Goal: Task Accomplishment & Management: Use online tool/utility

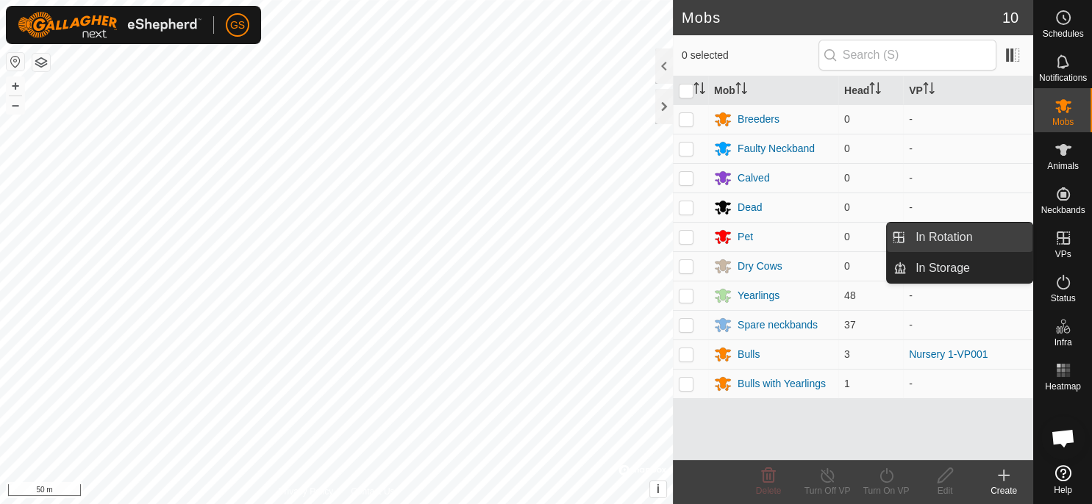
click at [979, 246] on link "In Rotation" at bounding box center [970, 237] width 126 height 29
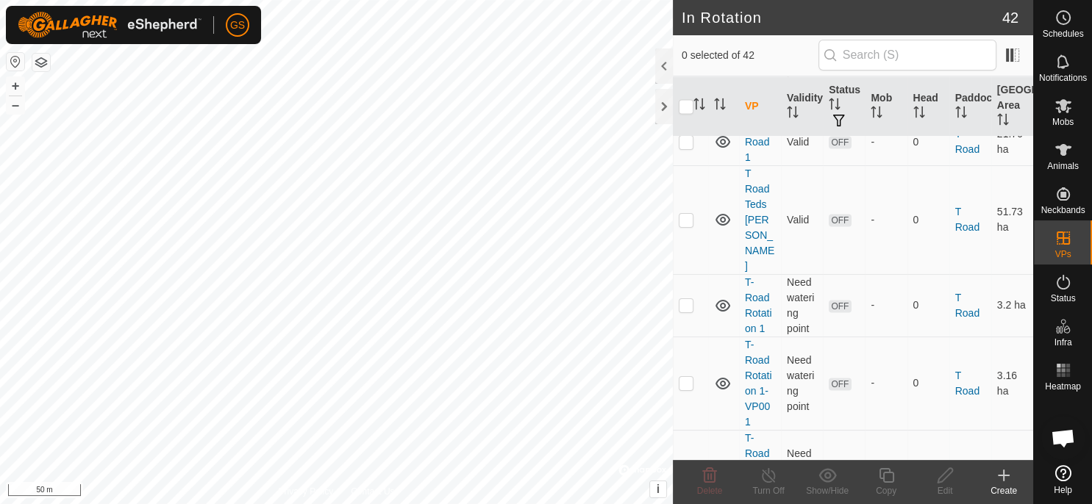
scroll to position [2018, 0]
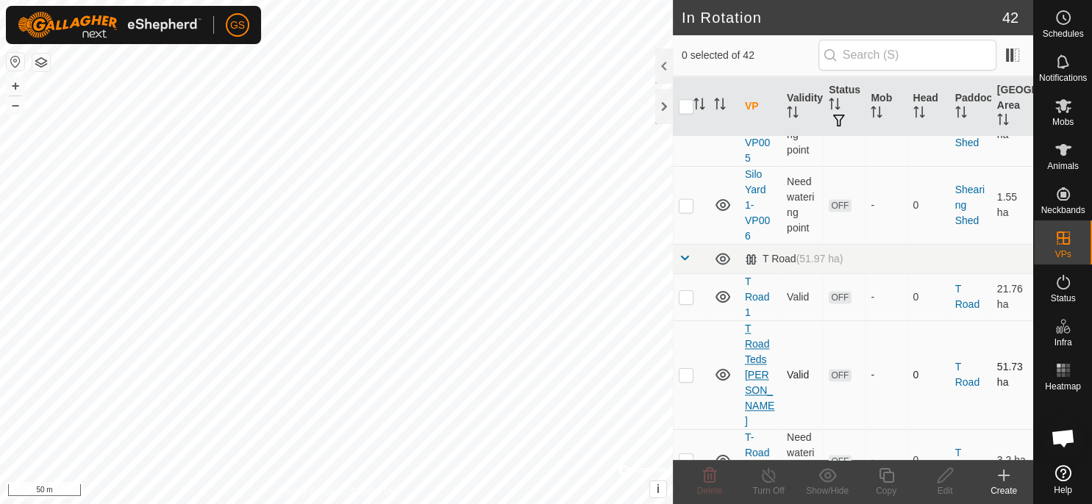
click at [756, 352] on link "T Road Teds [PERSON_NAME]" at bounding box center [759, 375] width 29 height 104
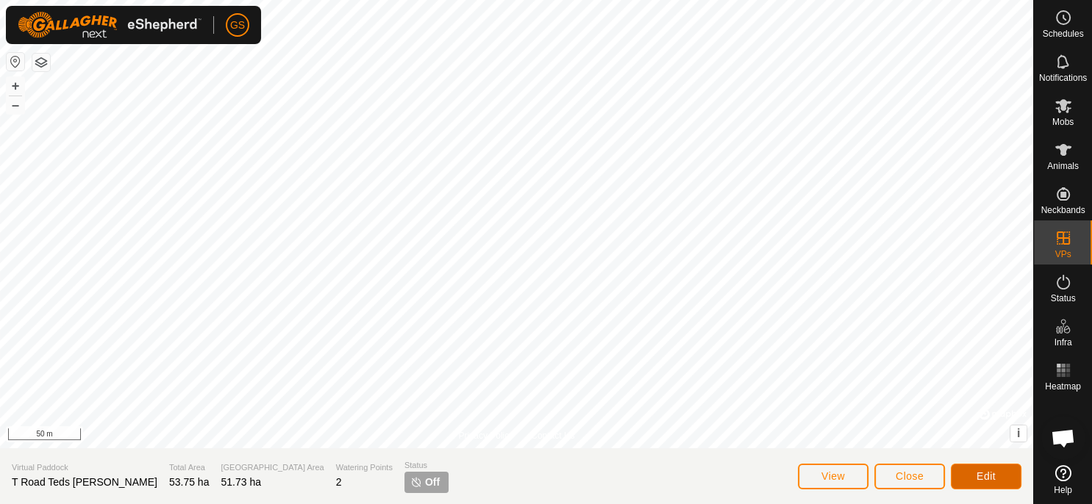
click at [983, 474] on span "Edit" at bounding box center [986, 477] width 19 height 12
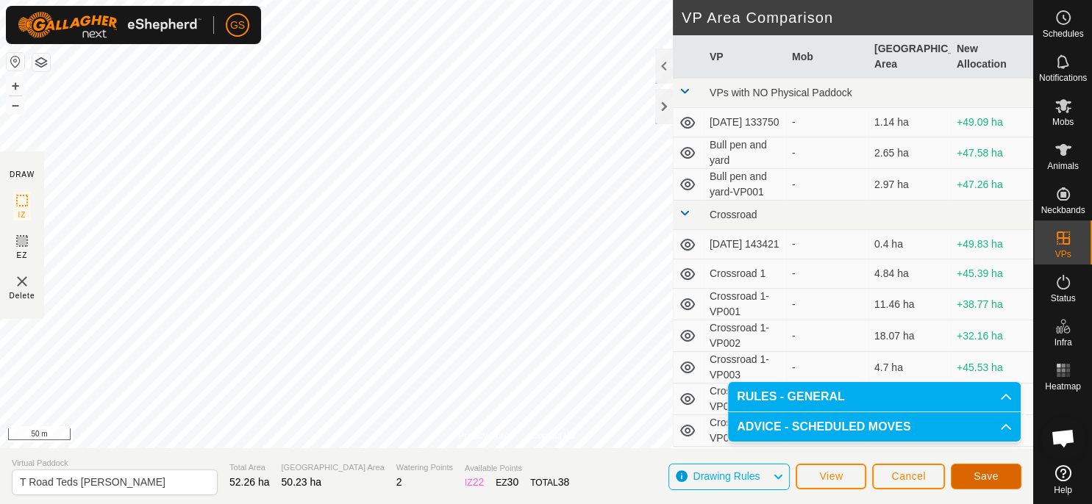
click at [1004, 484] on button "Save" at bounding box center [986, 477] width 71 height 26
click at [1066, 115] on es-mob-svg-icon at bounding box center [1063, 106] width 26 height 24
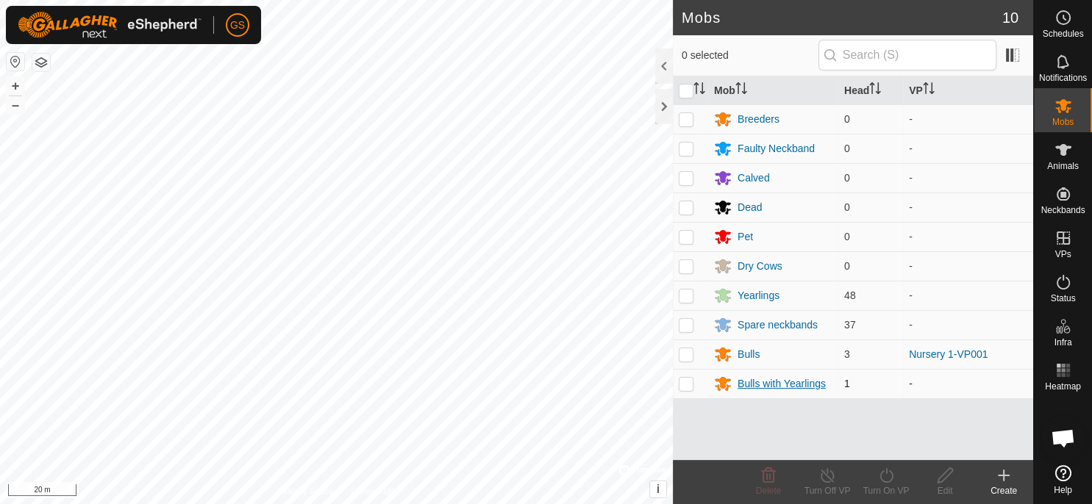
click at [793, 385] on div "Bulls with Yearlings" at bounding box center [782, 383] width 88 height 15
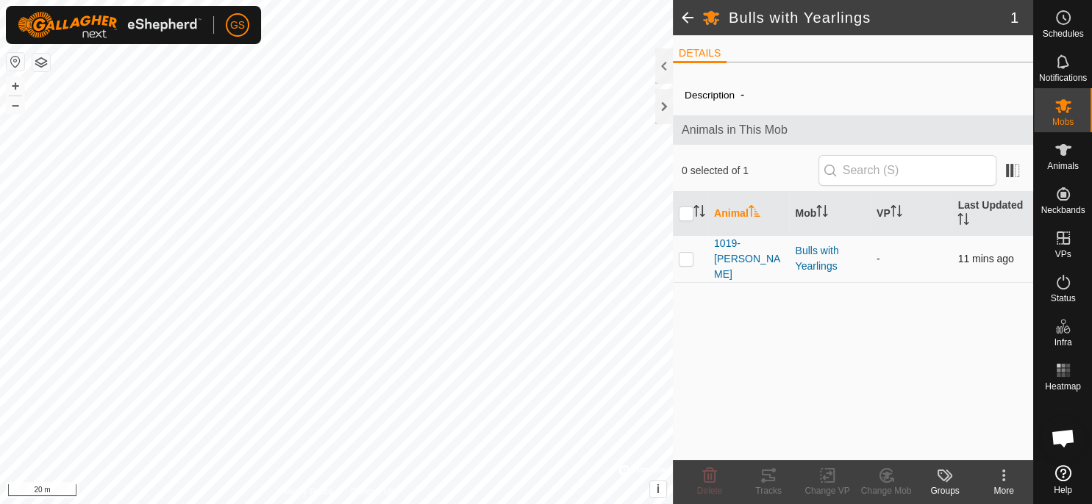
click at [687, 253] on p-checkbox at bounding box center [686, 259] width 15 height 12
checkbox input "true"
click at [890, 482] on icon at bounding box center [886, 476] width 18 height 18
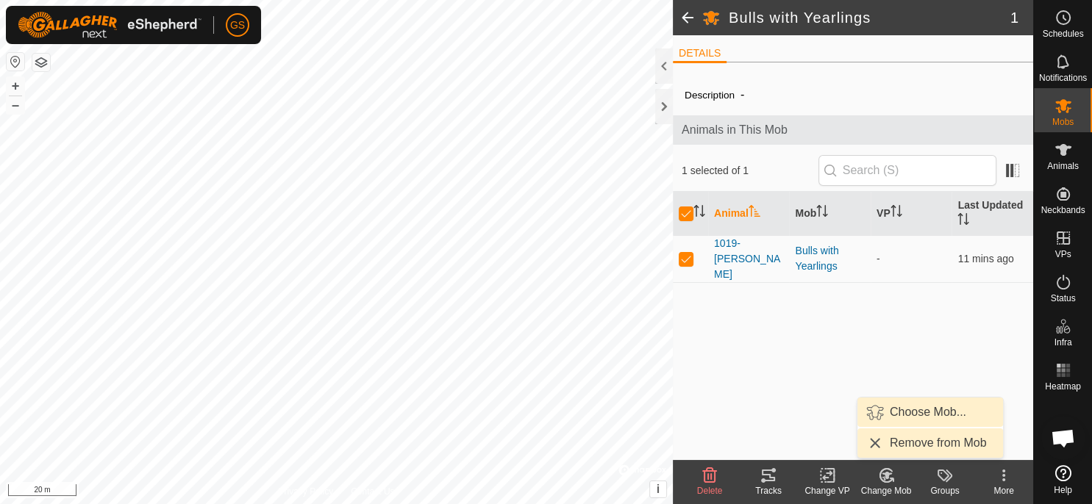
click at [918, 407] on link "Choose Mob..." at bounding box center [930, 412] width 146 height 29
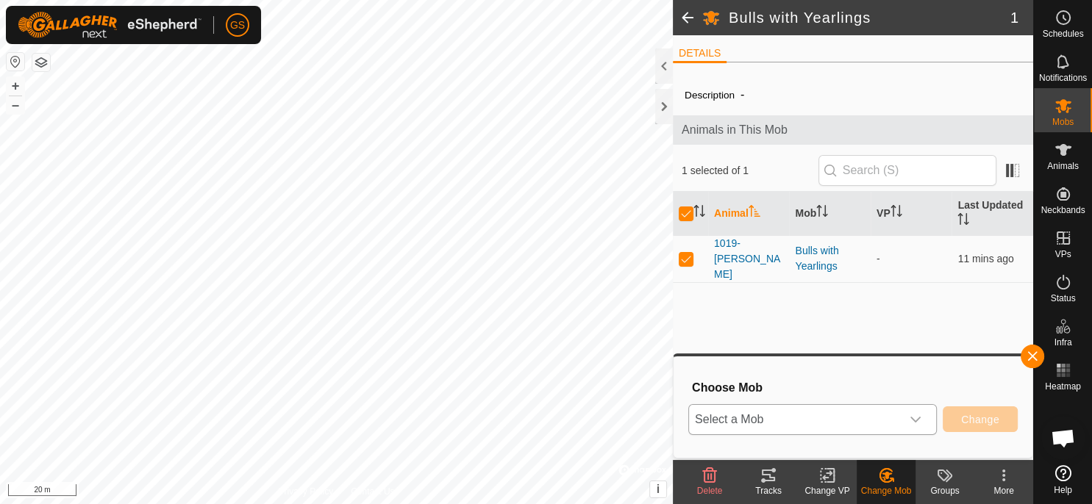
click at [923, 425] on div "dropdown trigger" at bounding box center [915, 419] width 29 height 29
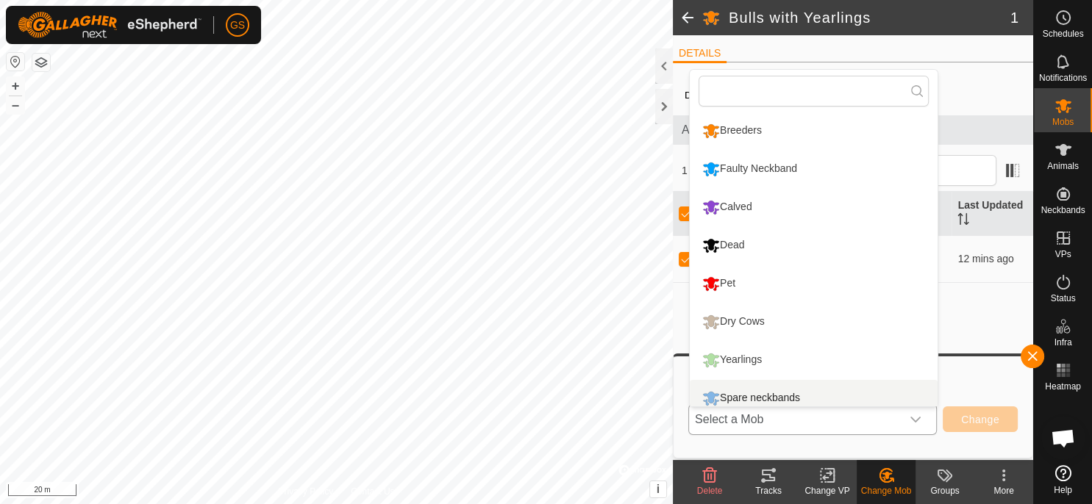
scroll to position [86, 0]
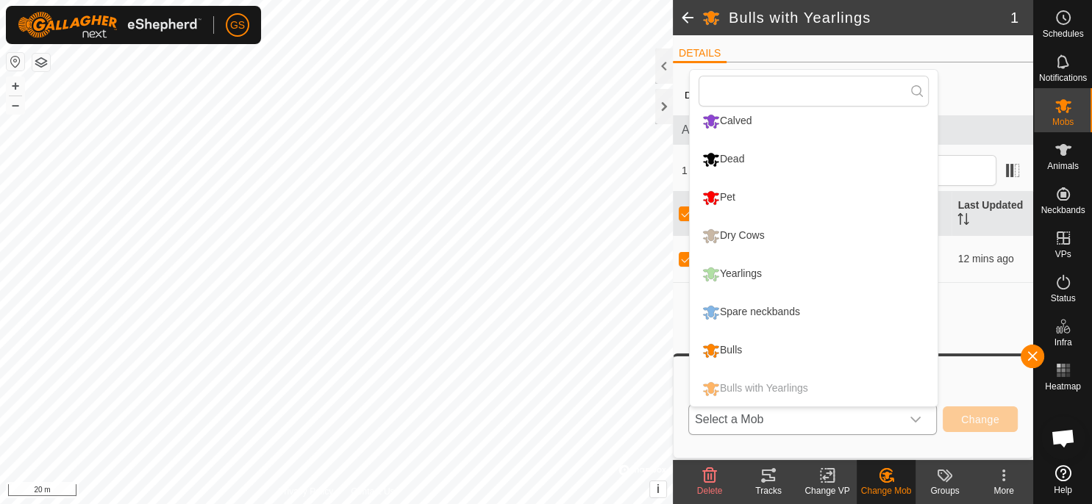
click at [754, 350] on li "Bulls" at bounding box center [814, 350] width 248 height 37
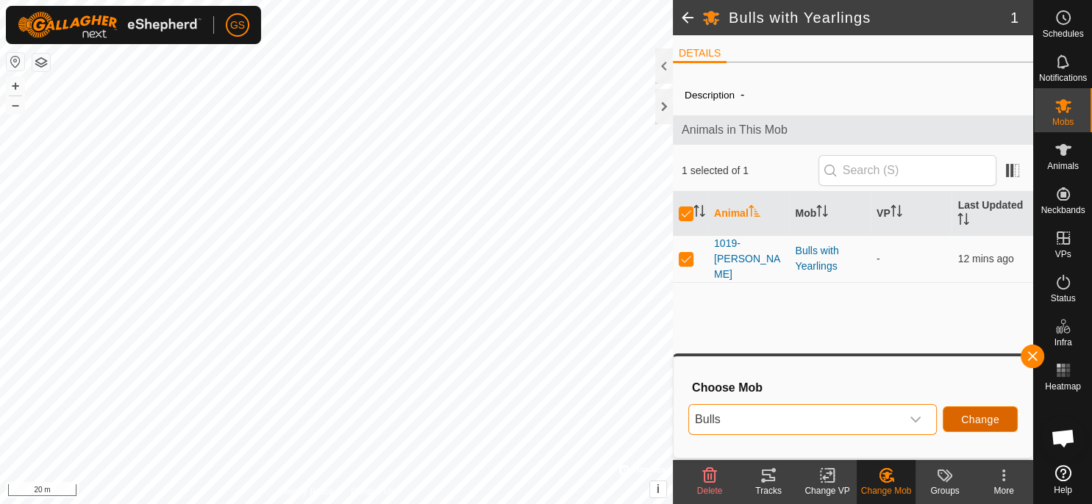
click at [996, 422] on span "Change" at bounding box center [980, 420] width 38 height 12
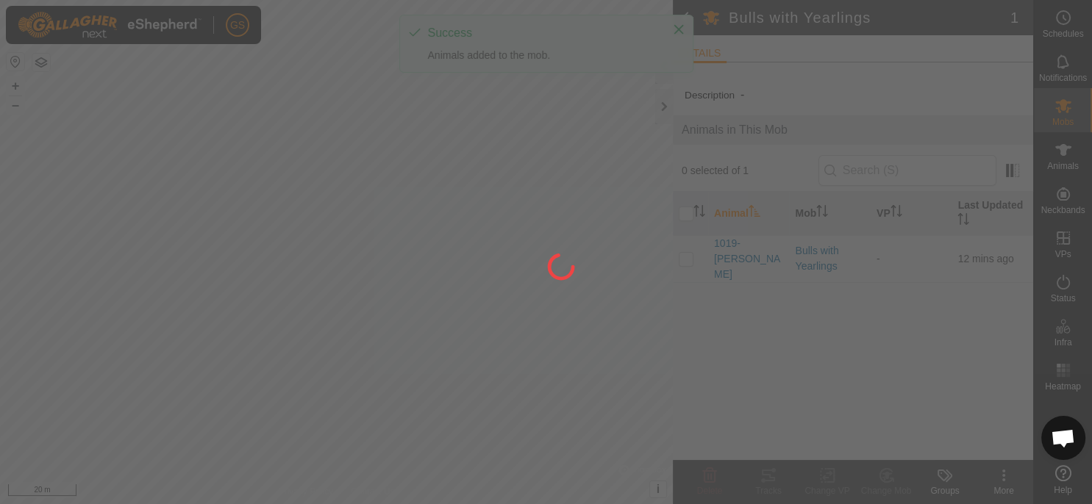
checkbox input "false"
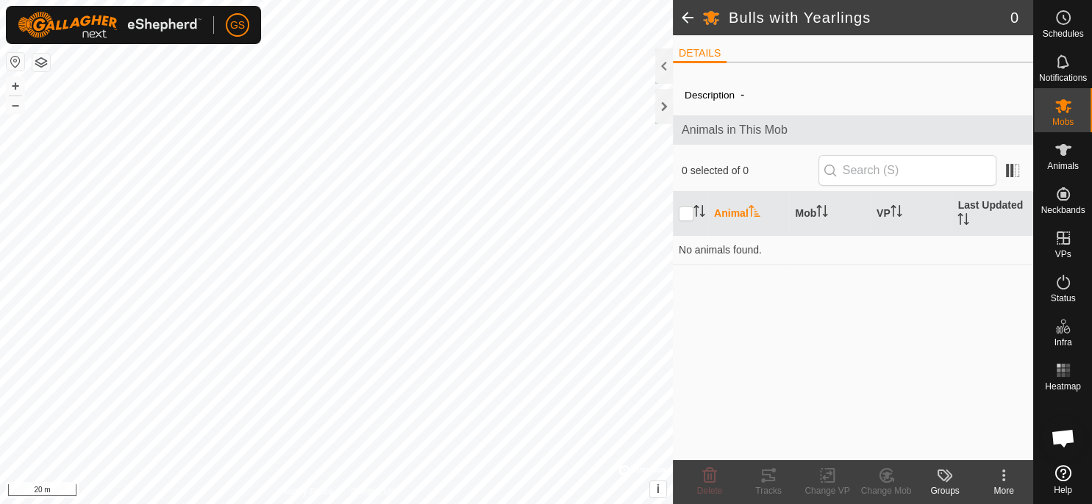
click at [687, 28] on span at bounding box center [687, 17] width 29 height 35
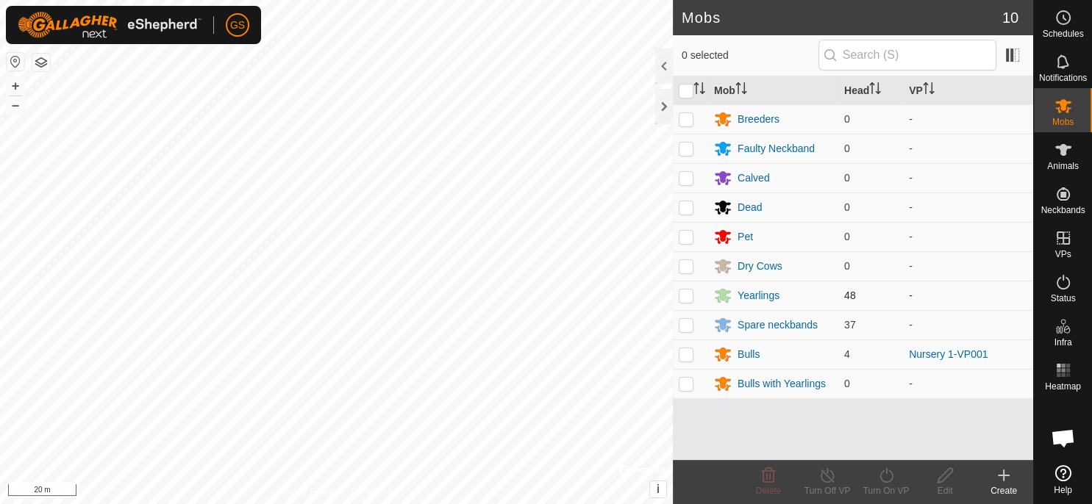
click at [688, 291] on p-checkbox at bounding box center [686, 296] width 15 height 12
checkbox input "true"
click at [890, 502] on div "Turn On VP" at bounding box center [886, 482] width 59 height 44
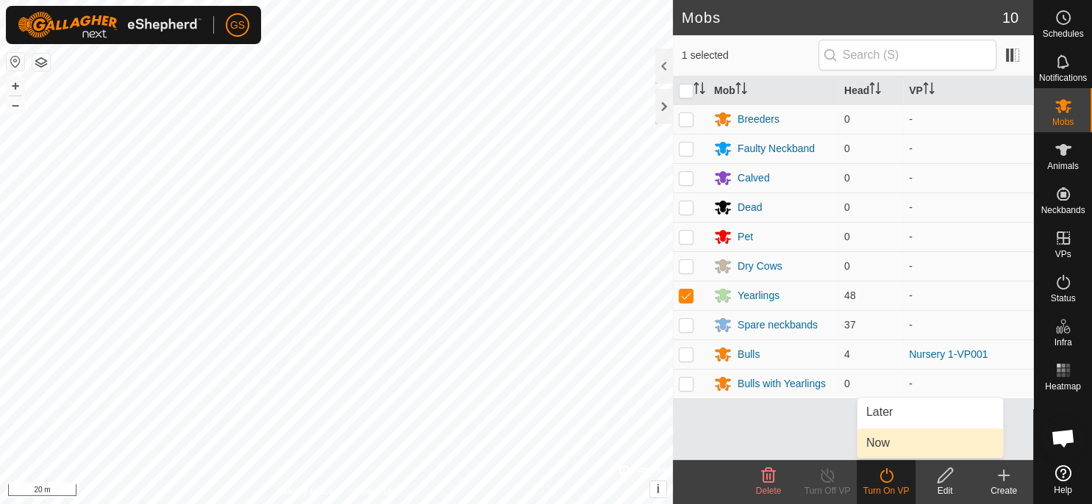
click at [891, 432] on link "Now" at bounding box center [930, 443] width 146 height 29
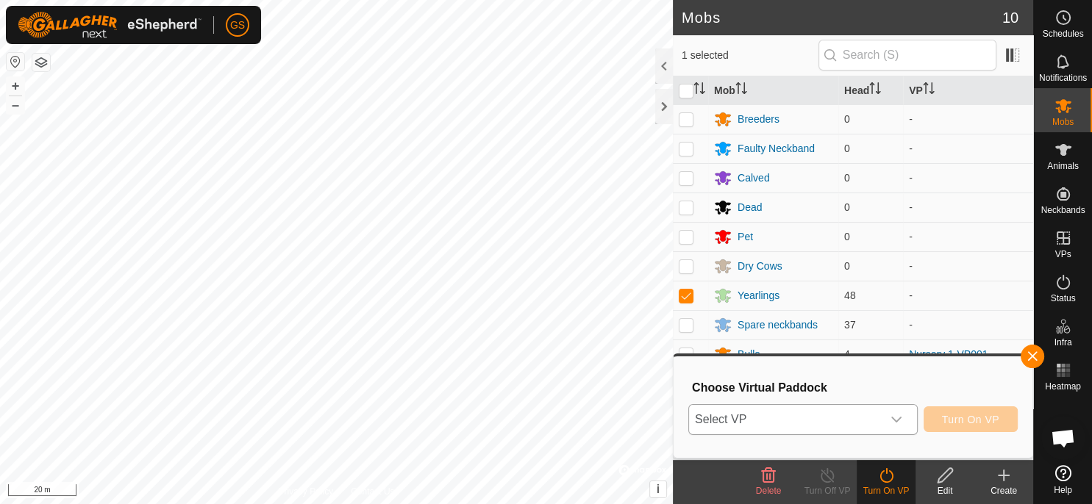
click at [891, 421] on icon "dropdown trigger" at bounding box center [896, 420] width 12 height 12
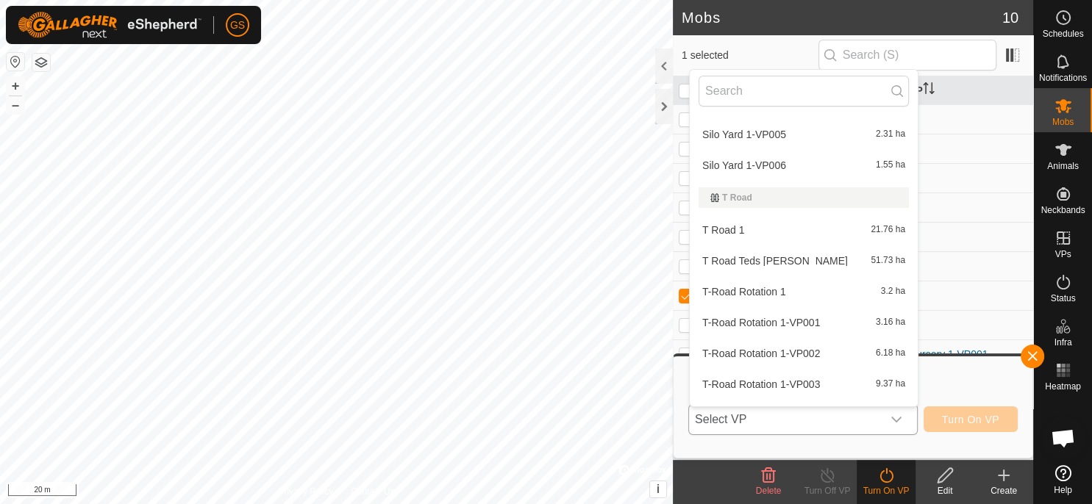
scroll to position [983, 0]
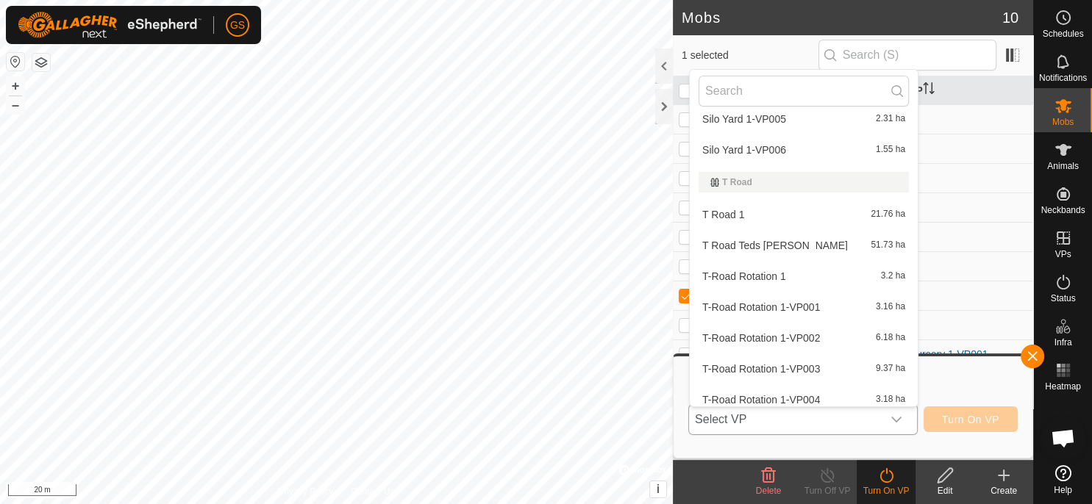
click at [790, 240] on li "T Road Teds [PERSON_NAME] 51.73 ha" at bounding box center [804, 245] width 228 height 29
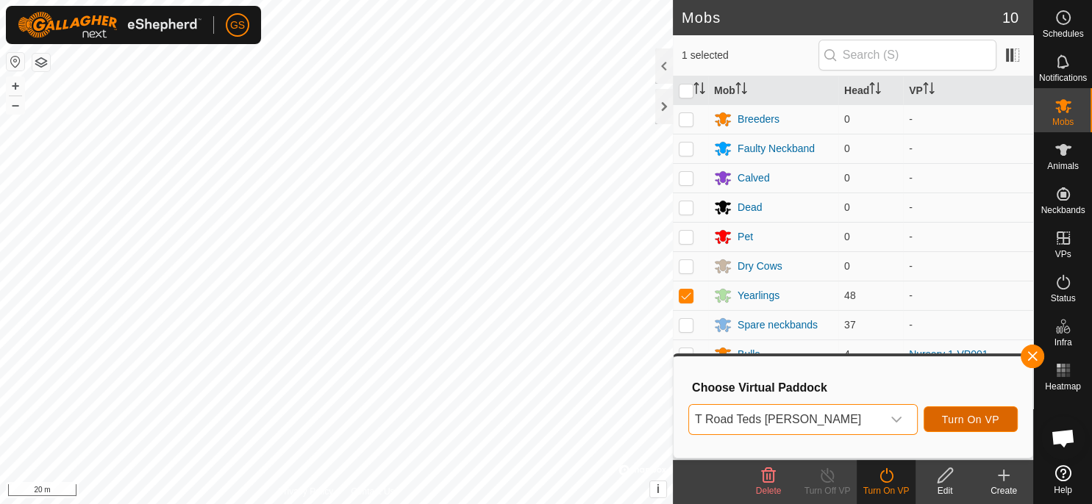
click at [972, 412] on button "Turn On VP" at bounding box center [971, 420] width 94 height 26
